Goal: Transaction & Acquisition: Purchase product/service

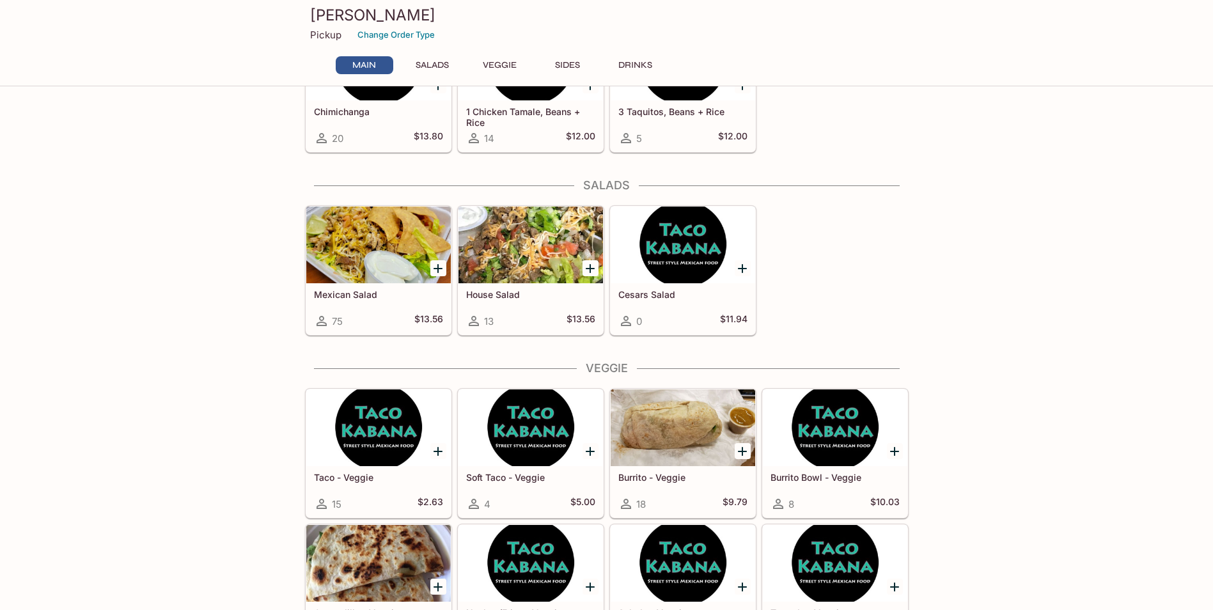
scroll to position [428, 0]
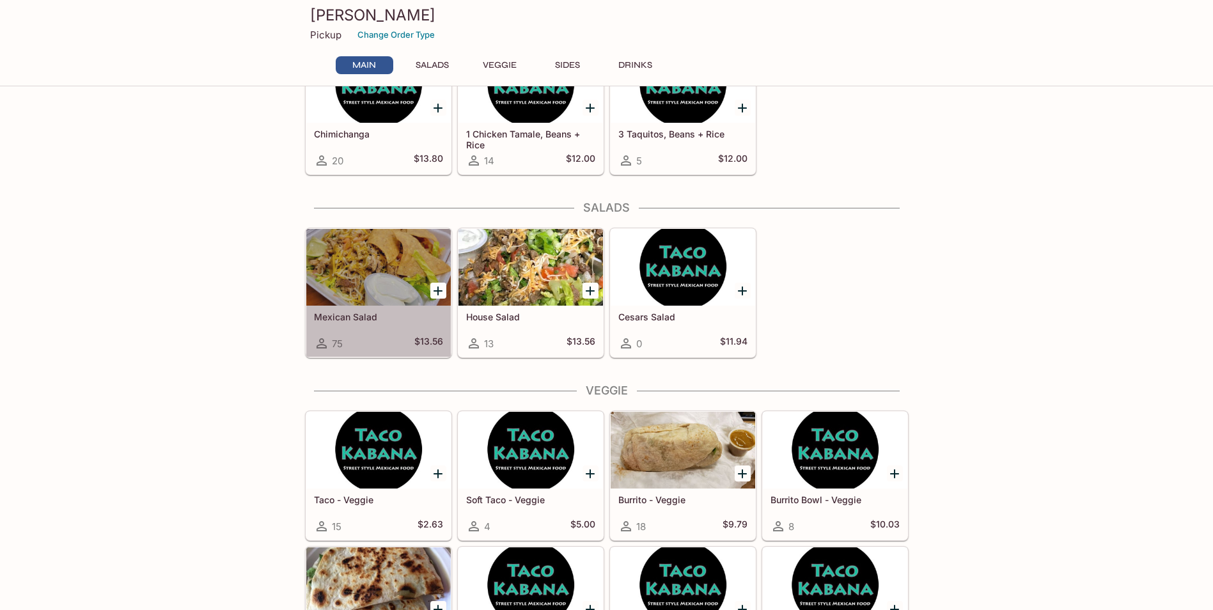
click at [332, 254] on div at bounding box center [378, 267] width 144 height 77
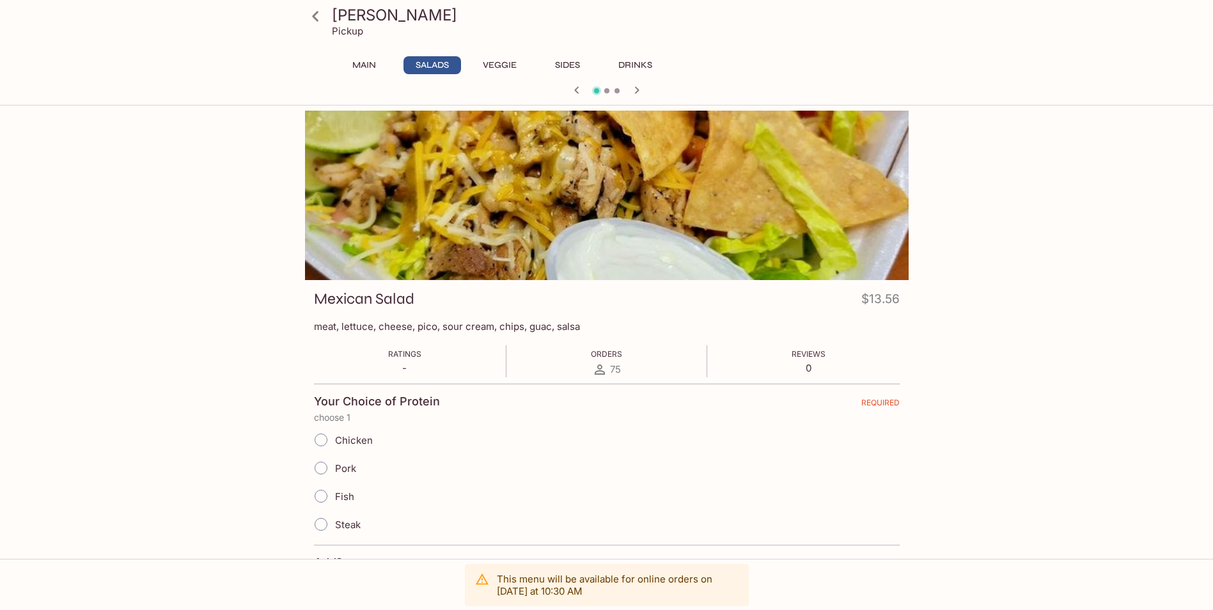
click at [600, 360] on div "Orders 75" at bounding box center [606, 361] width 31 height 32
click at [613, 366] on span "75" at bounding box center [615, 369] width 11 height 12
click at [366, 65] on button "Main" at bounding box center [365, 65] width 58 height 18
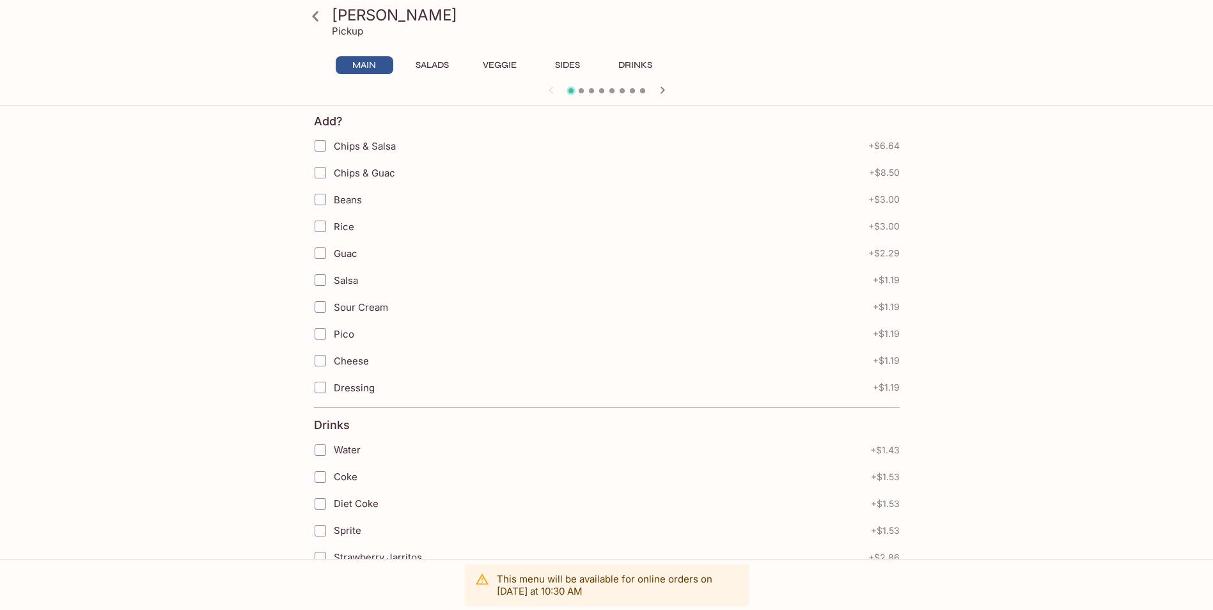
scroll to position [384, 0]
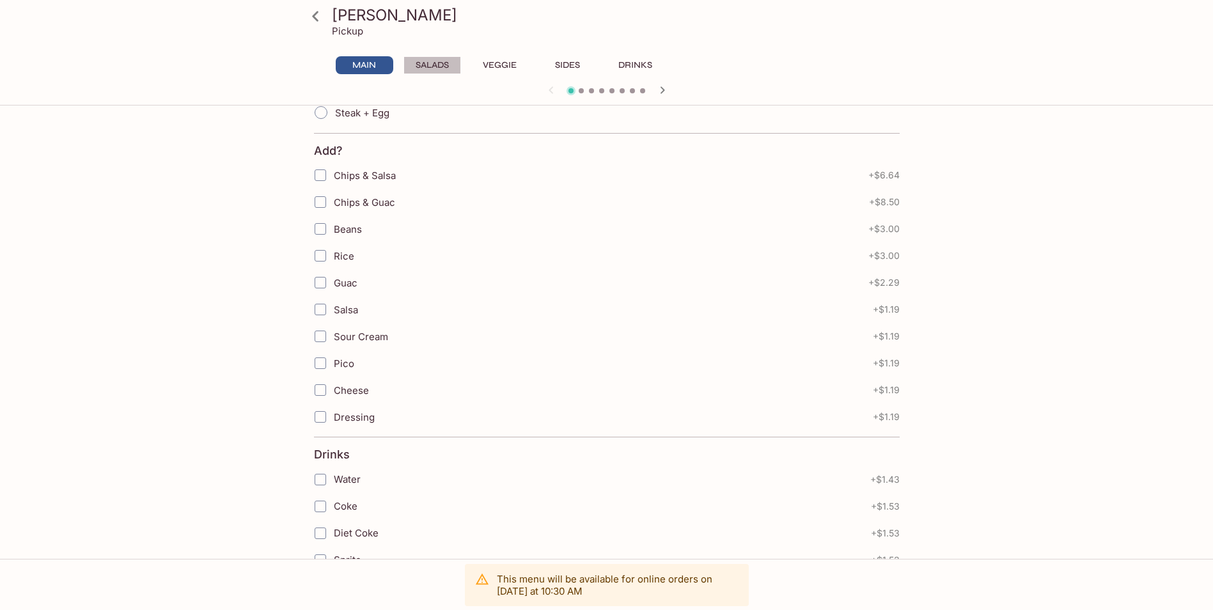
click at [428, 63] on button "Salads" at bounding box center [432, 65] width 58 height 18
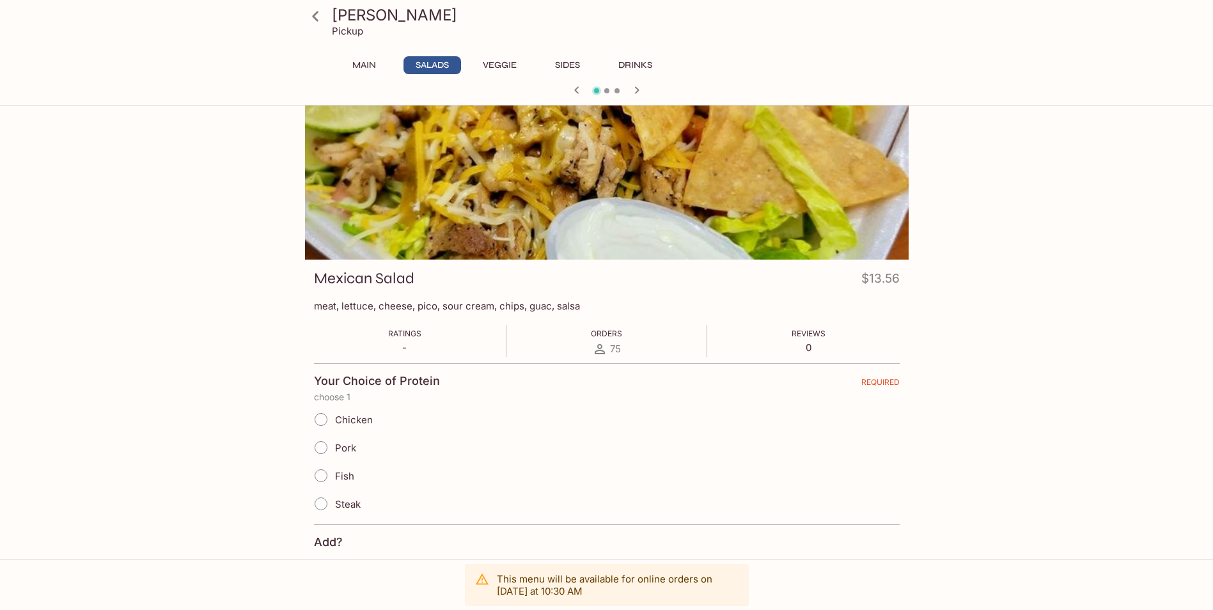
scroll to position [0, 0]
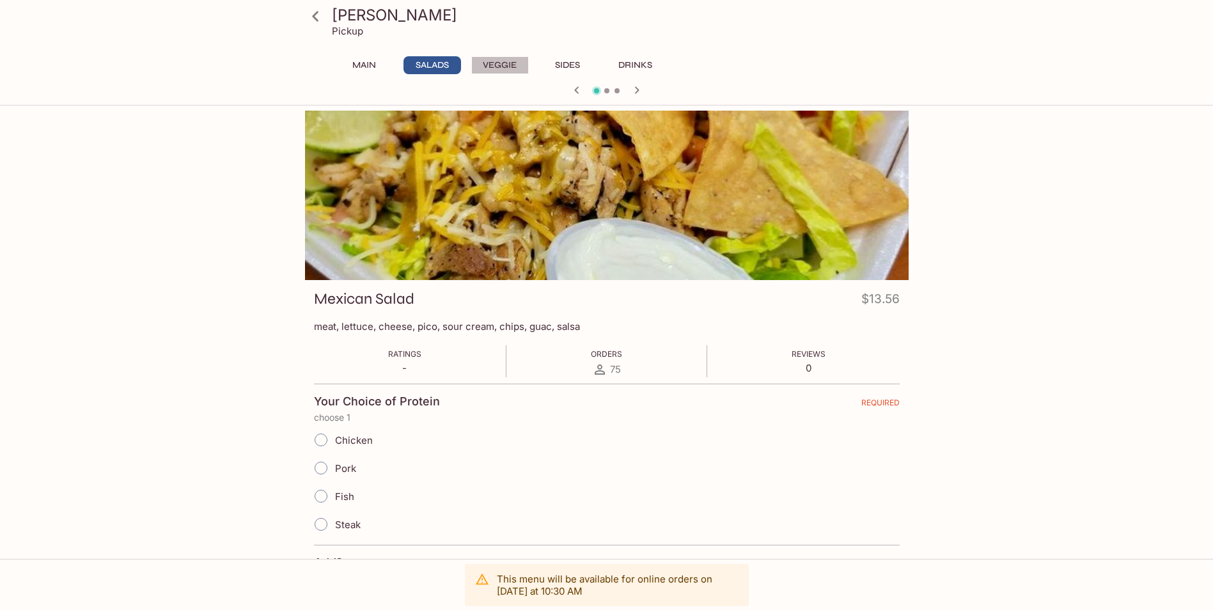
click at [509, 61] on button "Veggie" at bounding box center [500, 65] width 58 height 18
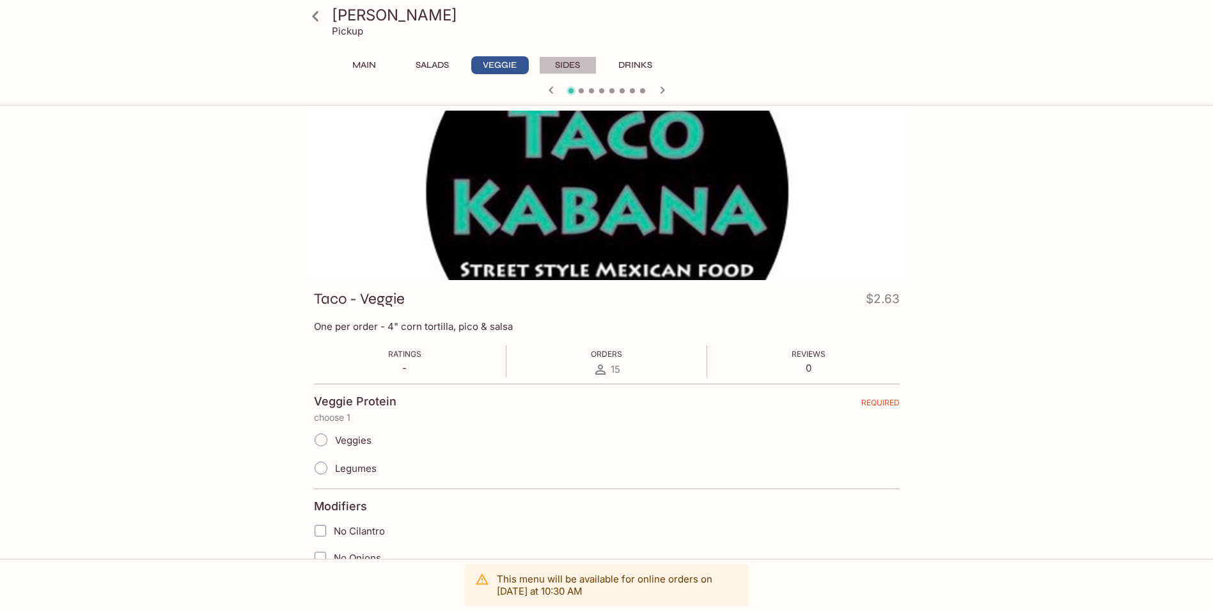
click at [577, 72] on button "Sides" at bounding box center [568, 65] width 58 height 18
